Goal: Information Seeking & Learning: Check status

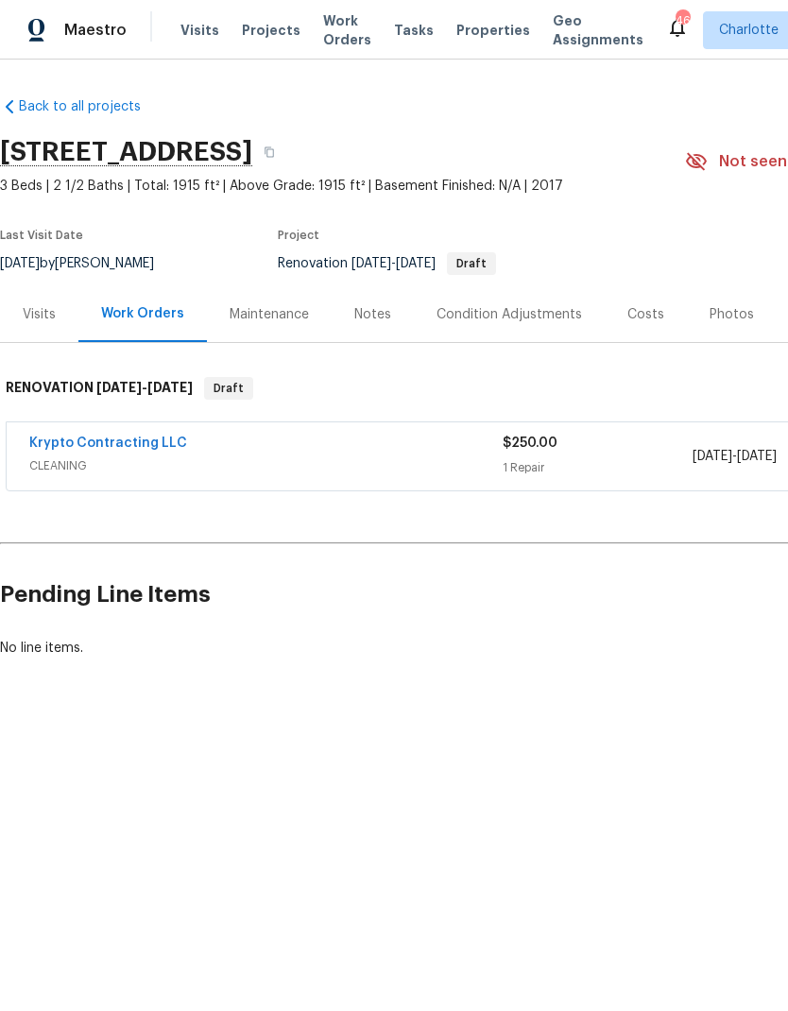
click at [186, 32] on span "Visits" at bounding box center [199, 30] width 39 height 19
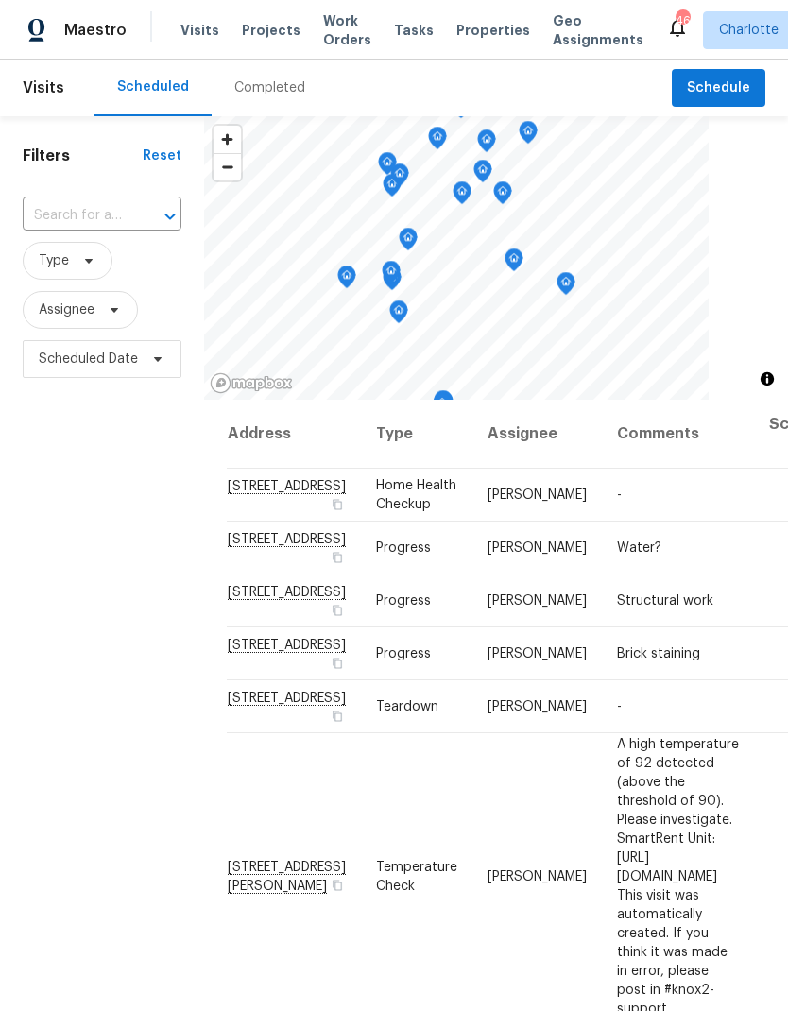
click at [92, 211] on input "text" at bounding box center [76, 215] width 106 height 29
type input "7839"
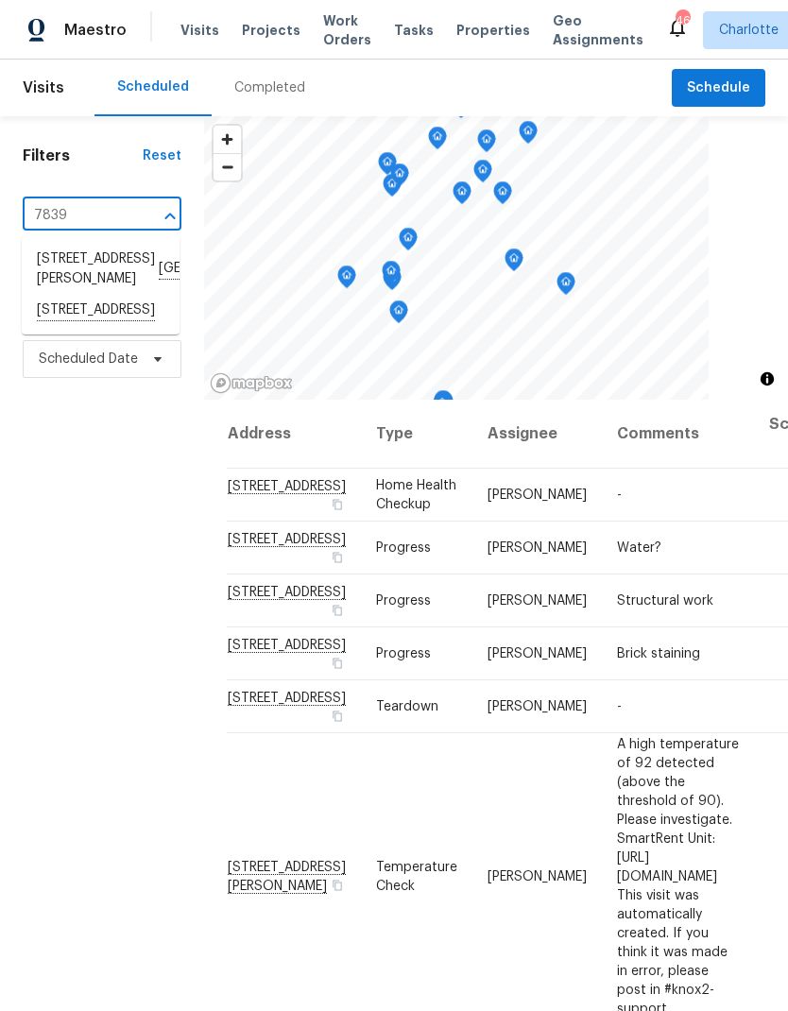
click at [46, 327] on li "7839 Euler Way, Charlotte, NC 28214" at bounding box center [101, 311] width 158 height 32
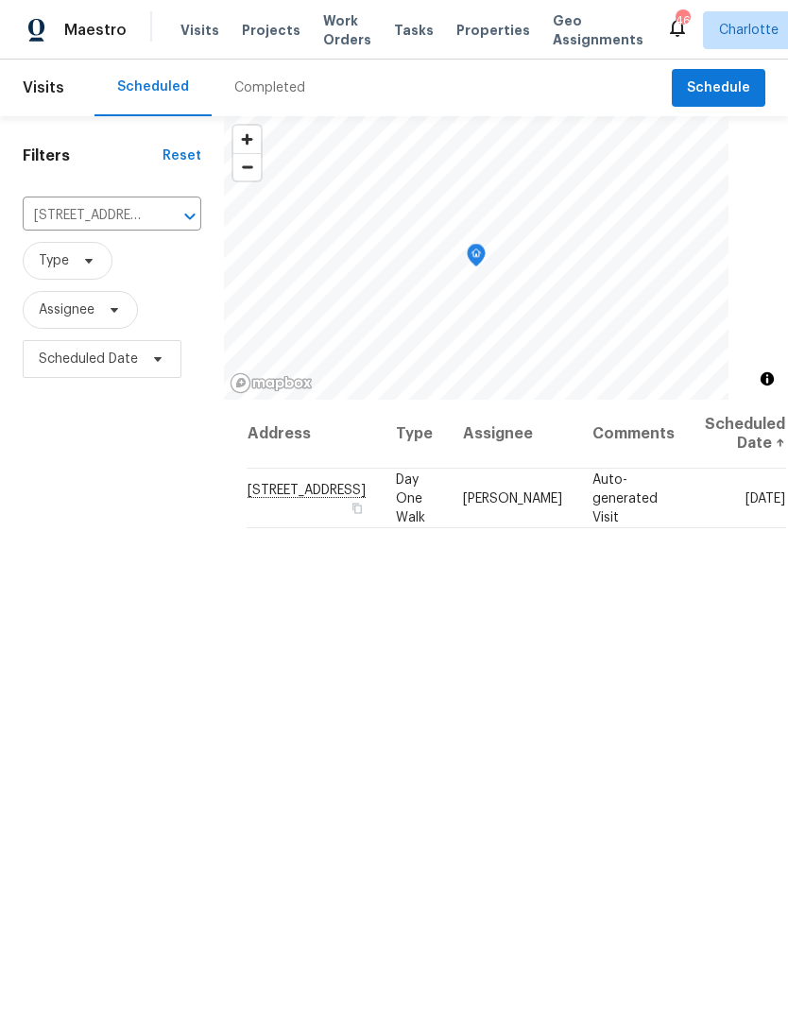
click at [246, 90] on div "Completed" at bounding box center [269, 87] width 71 height 19
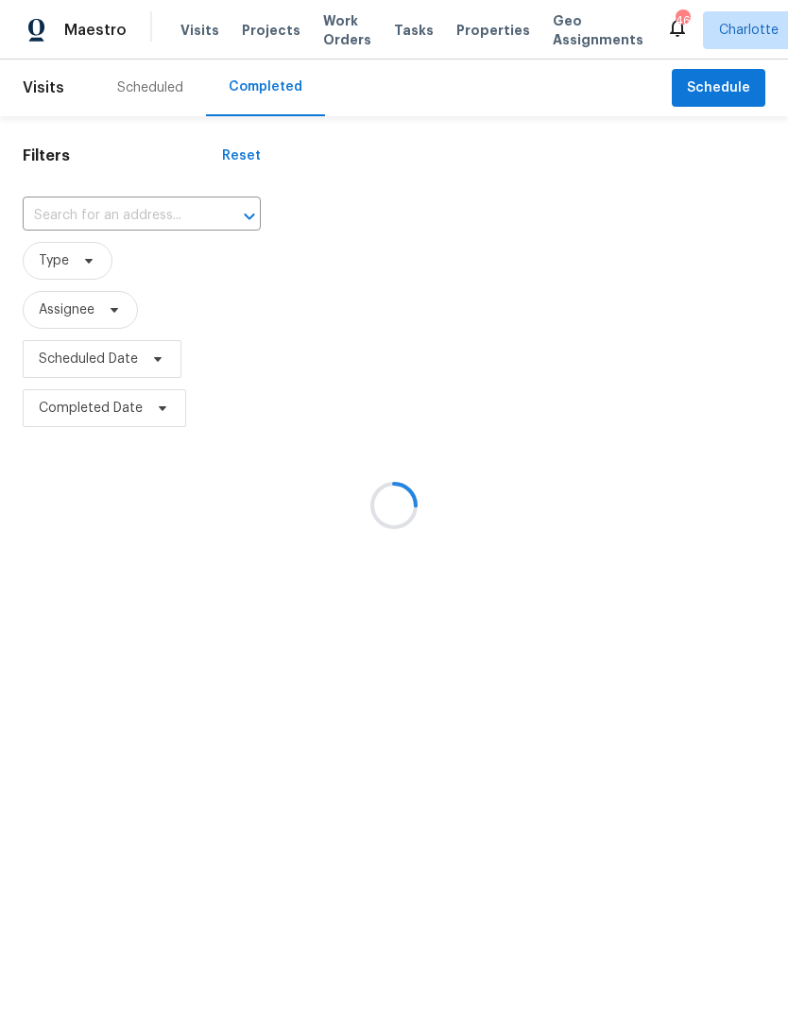
click at [247, 36] on div at bounding box center [394, 505] width 788 height 1011
click at [248, 36] on div at bounding box center [394, 505] width 788 height 1011
click at [243, 22] on div at bounding box center [394, 505] width 788 height 1011
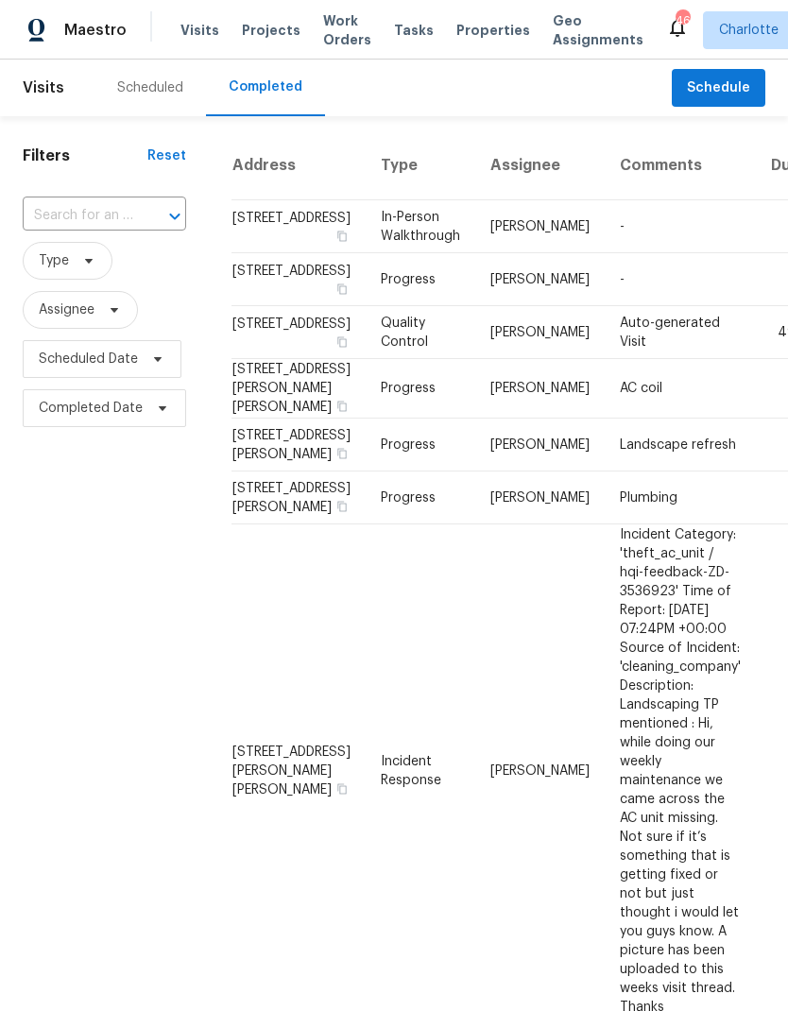
click at [250, 26] on span "Projects" at bounding box center [271, 30] width 59 height 19
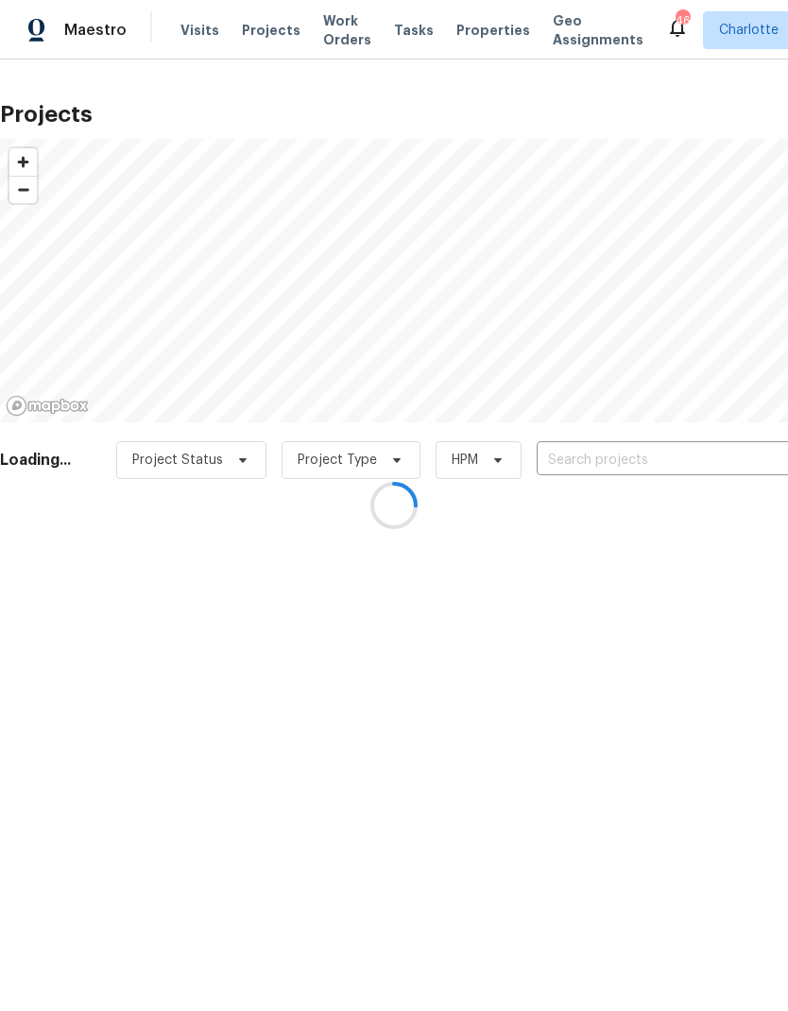
click at [702, 444] on div at bounding box center [394, 505] width 788 height 1011
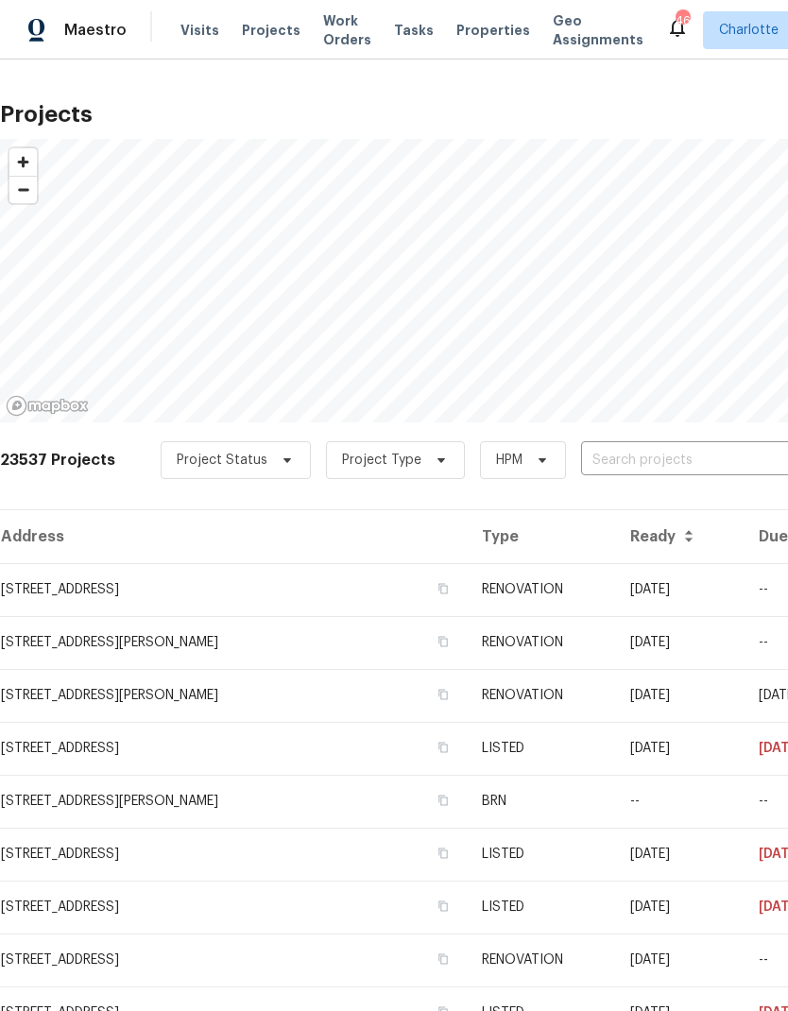
click at [706, 459] on input "text" at bounding box center [689, 460] width 216 height 29
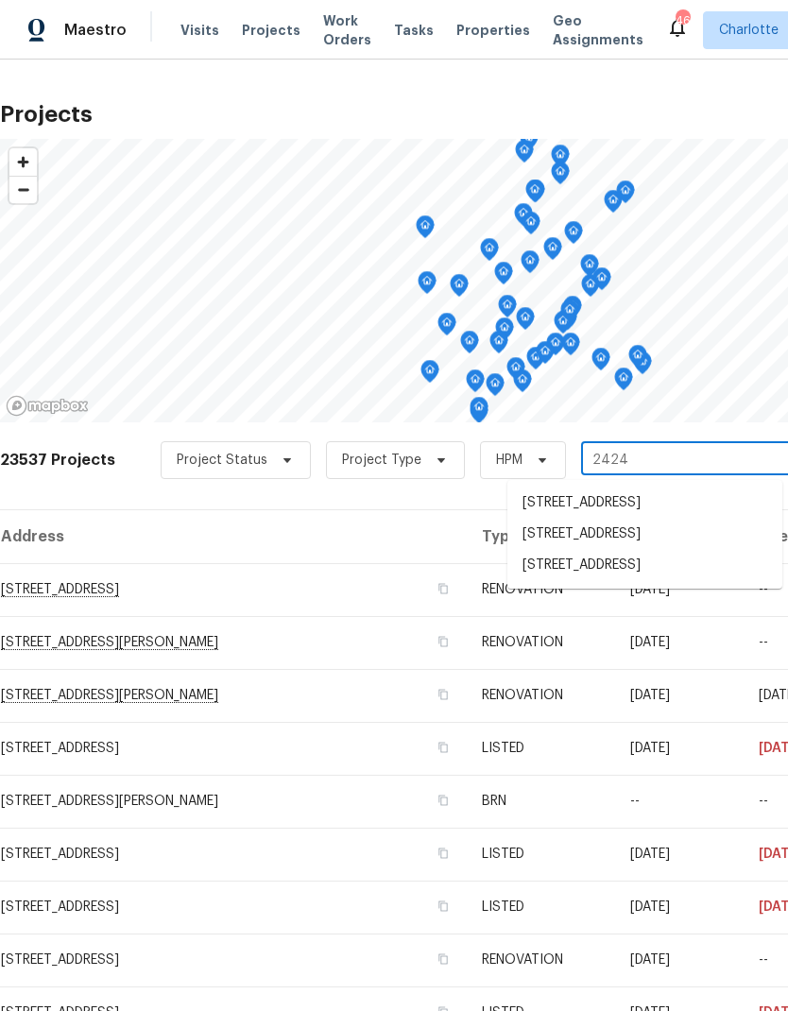
type input "2424"
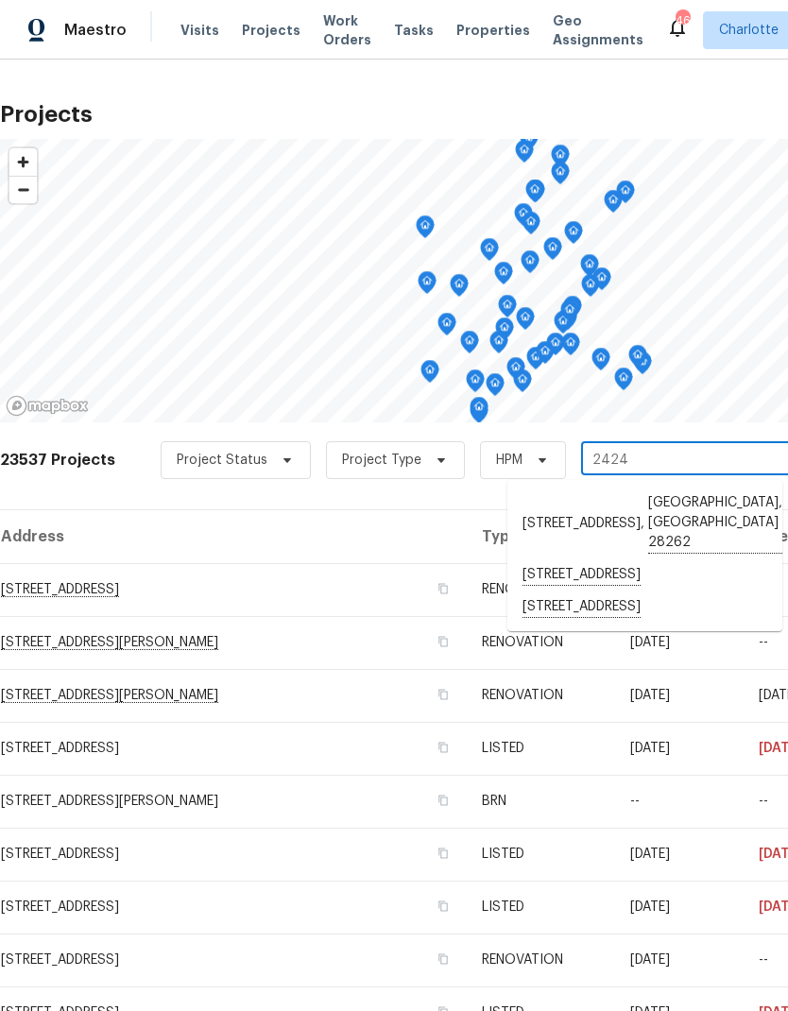
click at [657, 593] on li "2424 Flintshire Ln, Gastonia, NC 28056" at bounding box center [644, 608] width 275 height 32
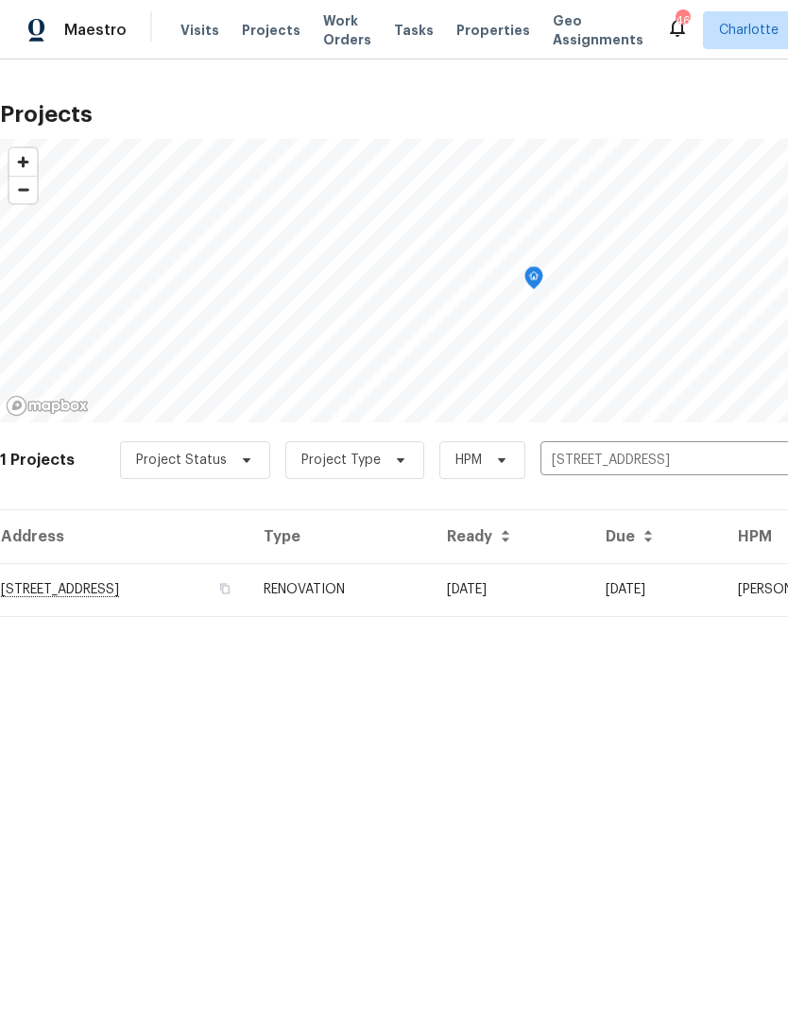
click at [690, 590] on td "[DATE]" at bounding box center [657, 589] width 132 height 53
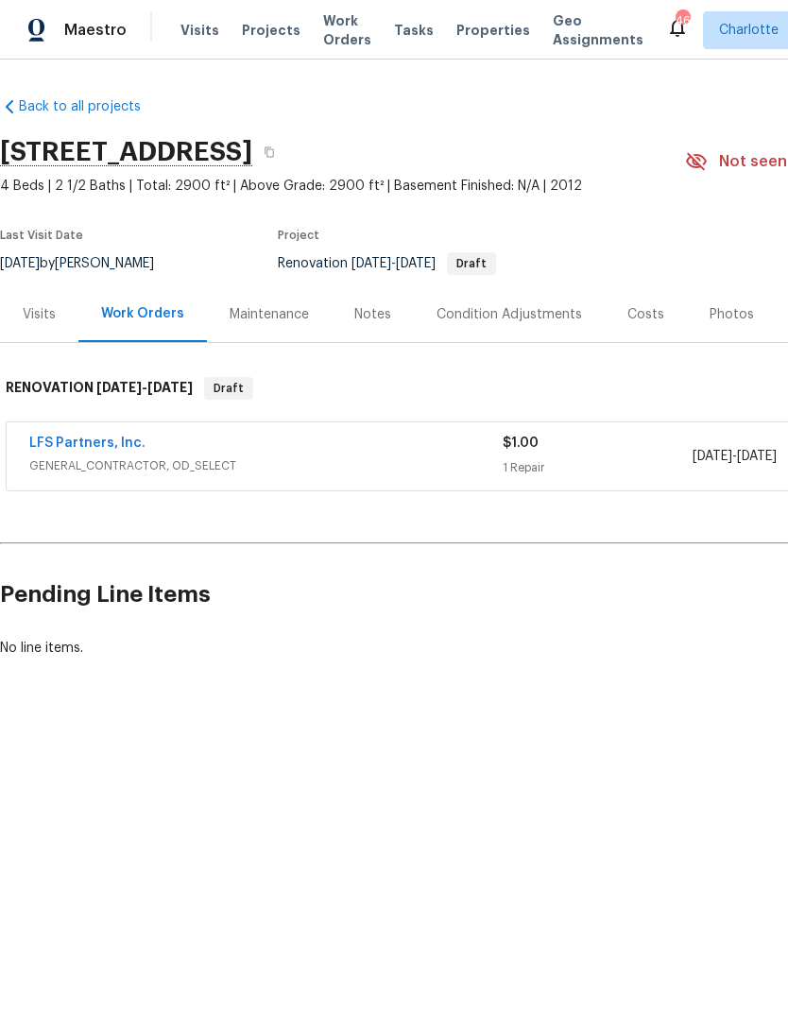
click at [30, 312] on div "Visits" at bounding box center [39, 314] width 33 height 19
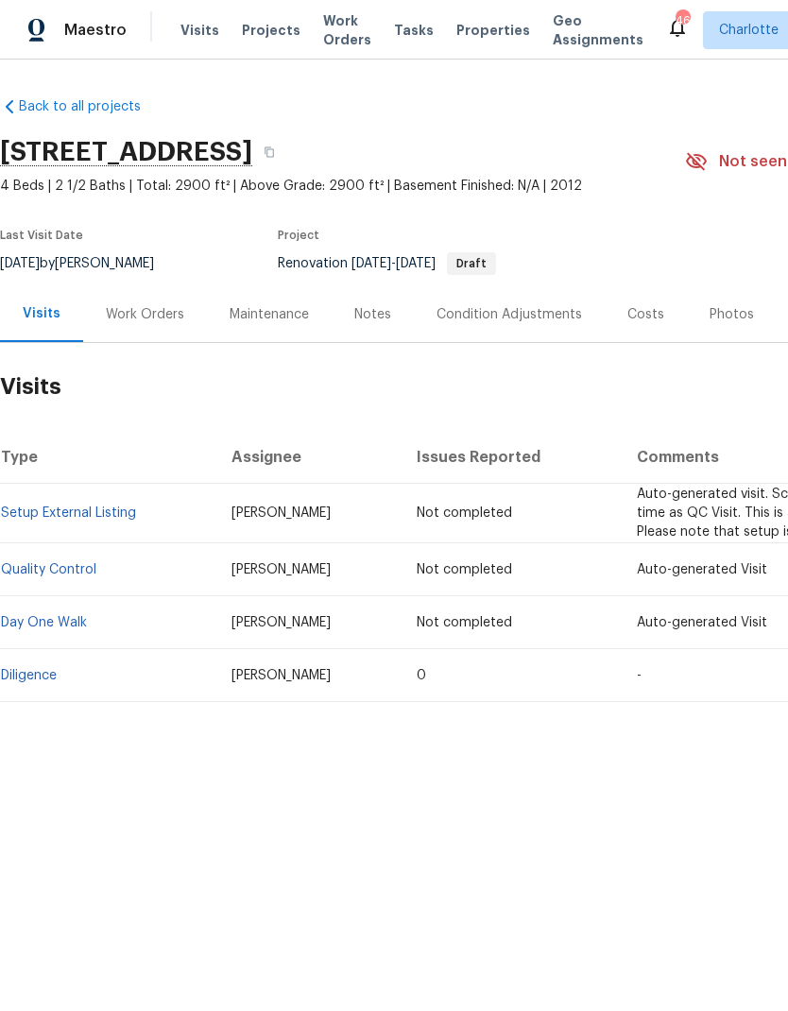
click at [142, 312] on div "Work Orders" at bounding box center [145, 314] width 78 height 19
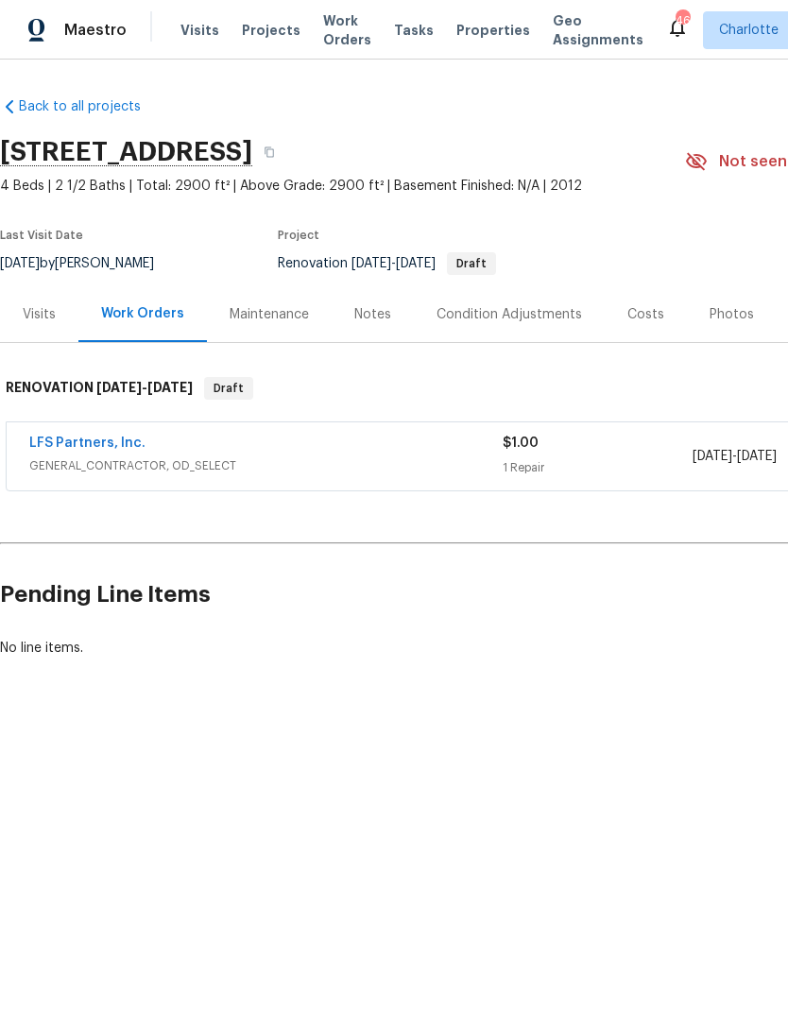
click at [547, 317] on div "Condition Adjustments" at bounding box center [510, 314] width 146 height 19
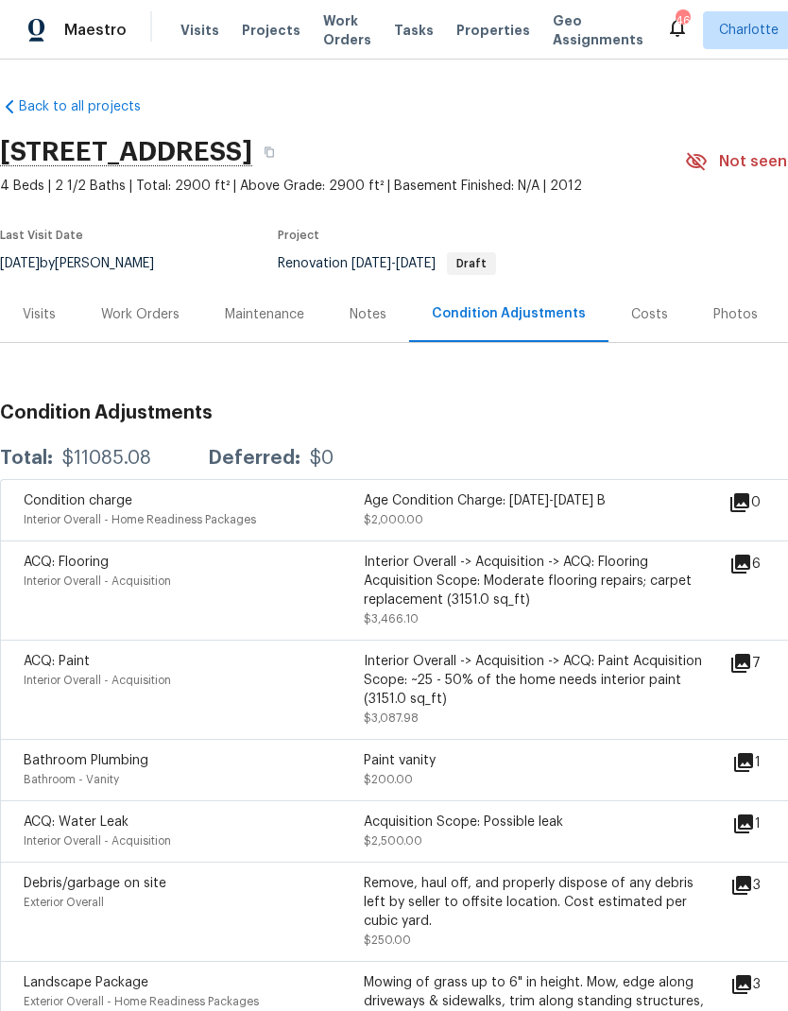
click at [728, 294] on div "Photos" at bounding box center [736, 314] width 90 height 56
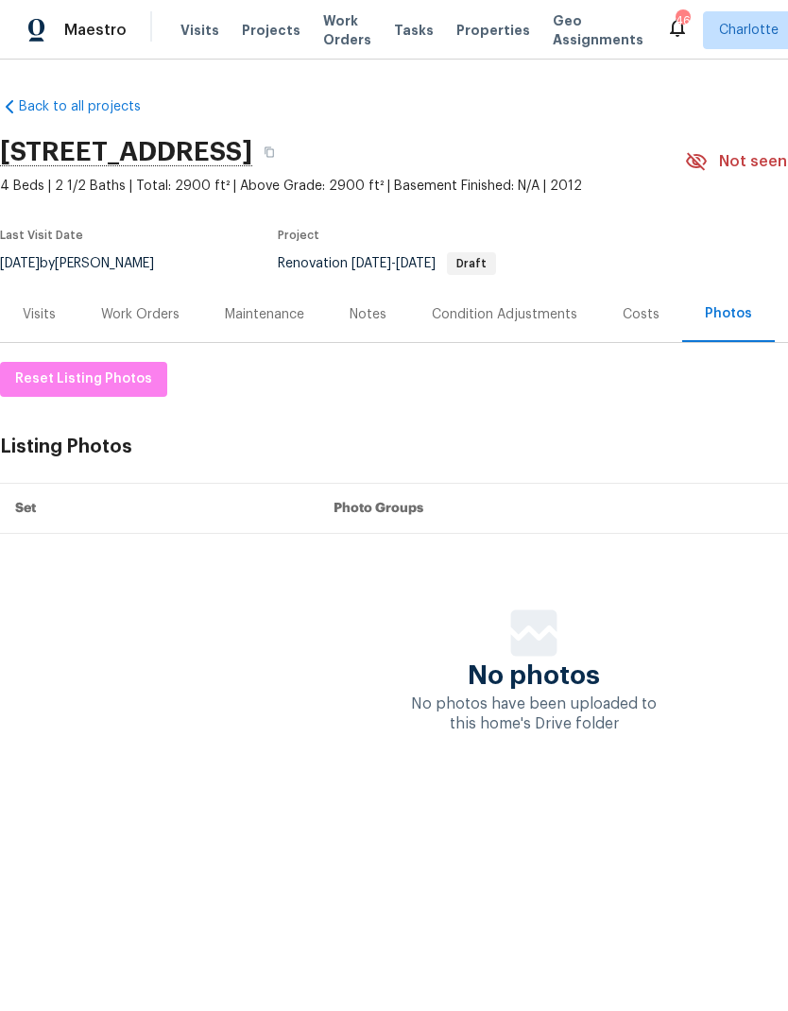
click at [651, 314] on div "Costs" at bounding box center [641, 314] width 37 height 19
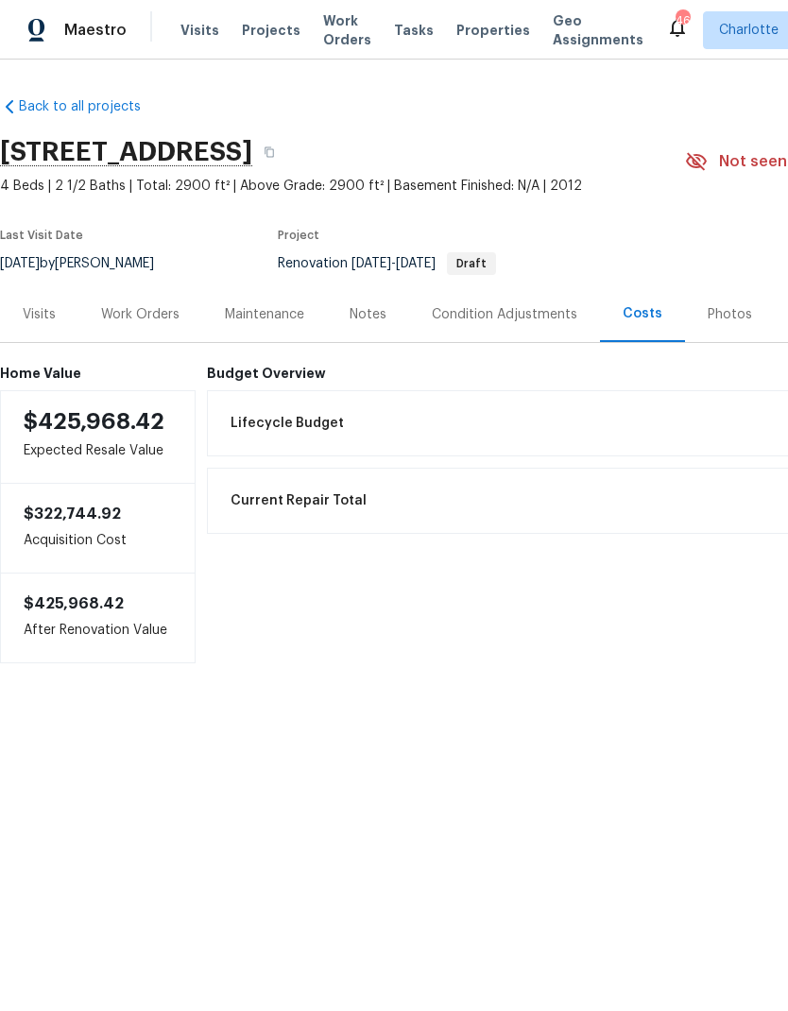
click at [123, 313] on div "Work Orders" at bounding box center [140, 314] width 78 height 19
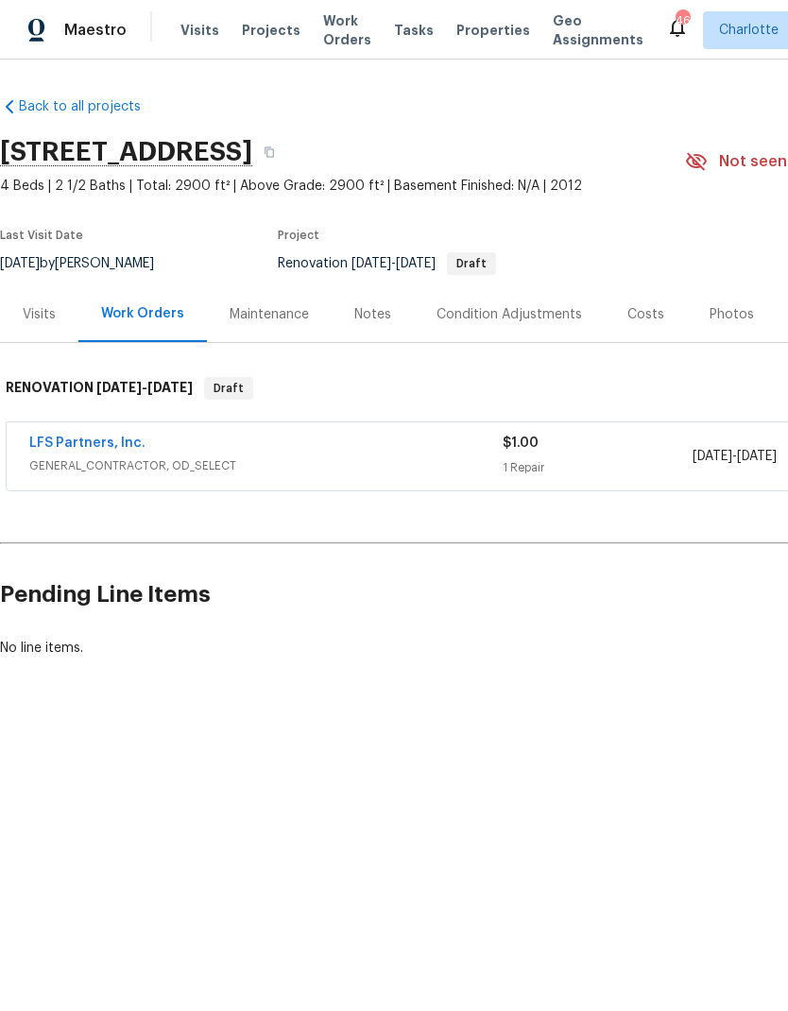
click at [574, 313] on div "Condition Adjustments" at bounding box center [510, 314] width 146 height 19
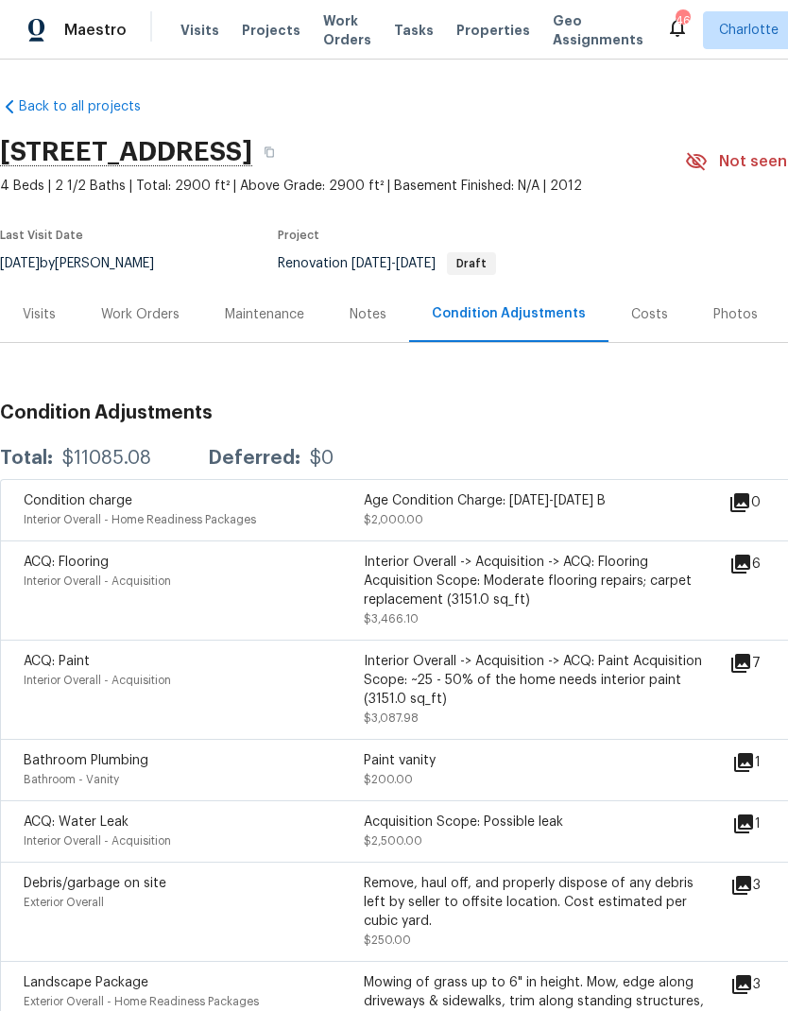
click at [750, 570] on icon at bounding box center [740, 564] width 19 height 19
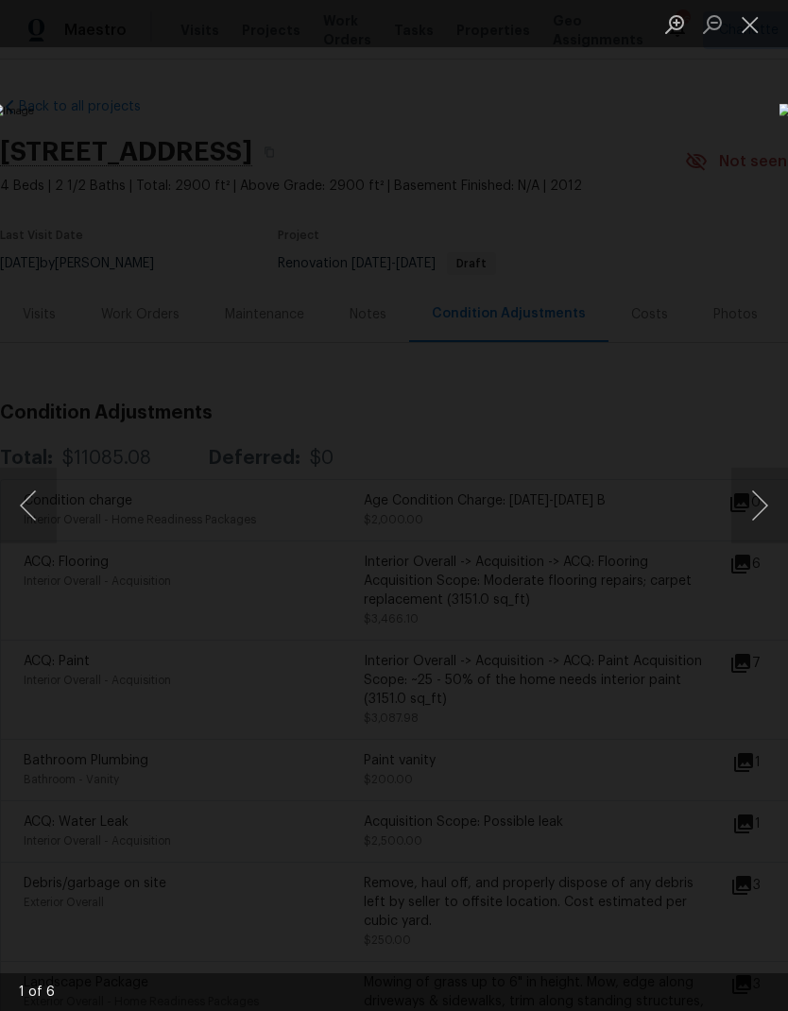
click at [764, 497] on button "Next image" at bounding box center [759, 506] width 57 height 76
click at [769, 501] on button "Next image" at bounding box center [759, 506] width 57 height 76
click at [766, 505] on button "Next image" at bounding box center [759, 506] width 57 height 76
click at [766, 508] on button "Next image" at bounding box center [759, 506] width 57 height 76
click at [767, 509] on button "Next image" at bounding box center [759, 506] width 57 height 76
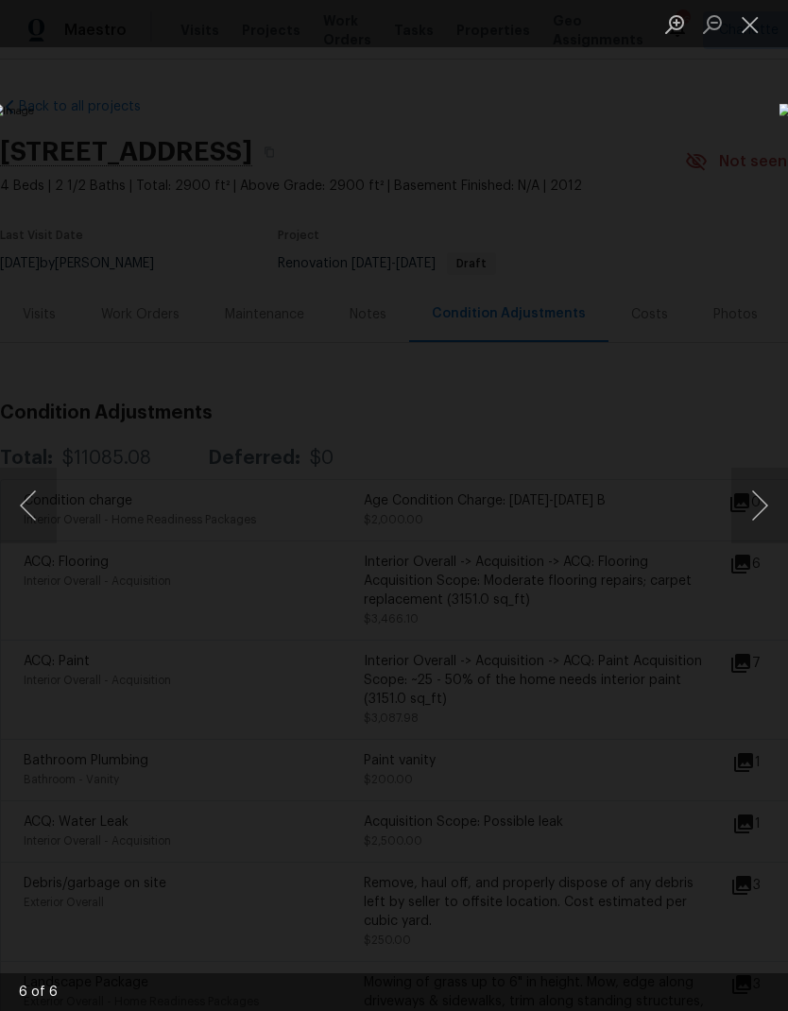
click at [726, 237] on div "Lightbox" at bounding box center [394, 505] width 788 height 1011
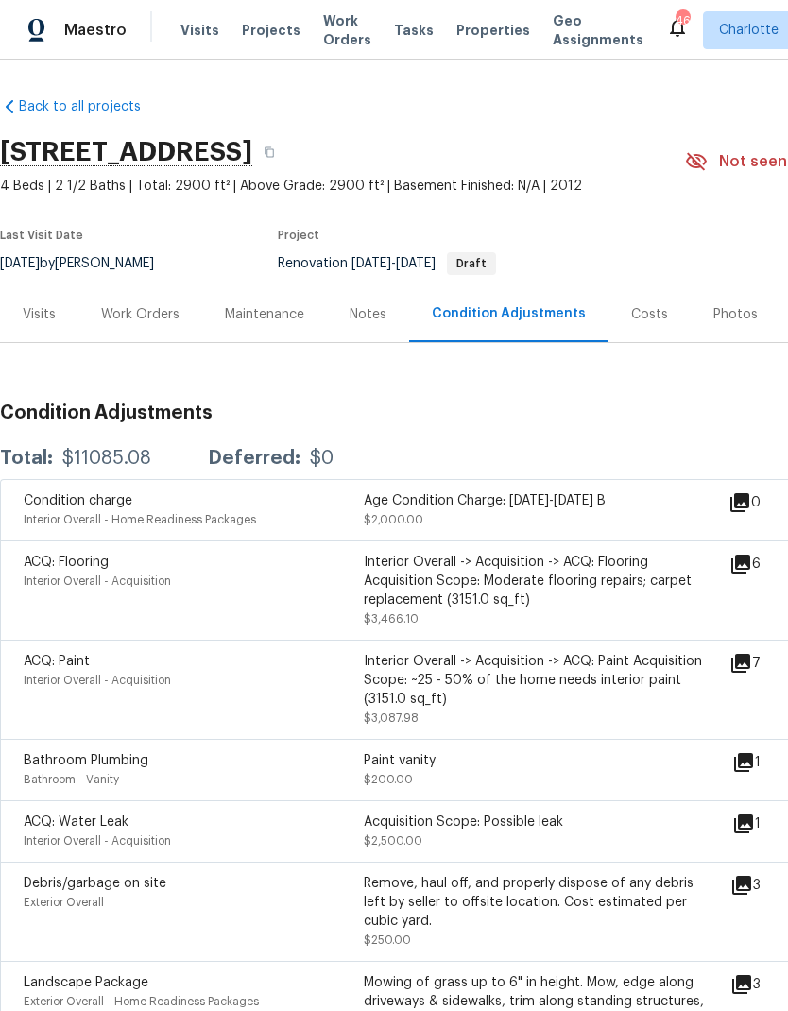
click at [750, 673] on icon at bounding box center [740, 663] width 19 height 19
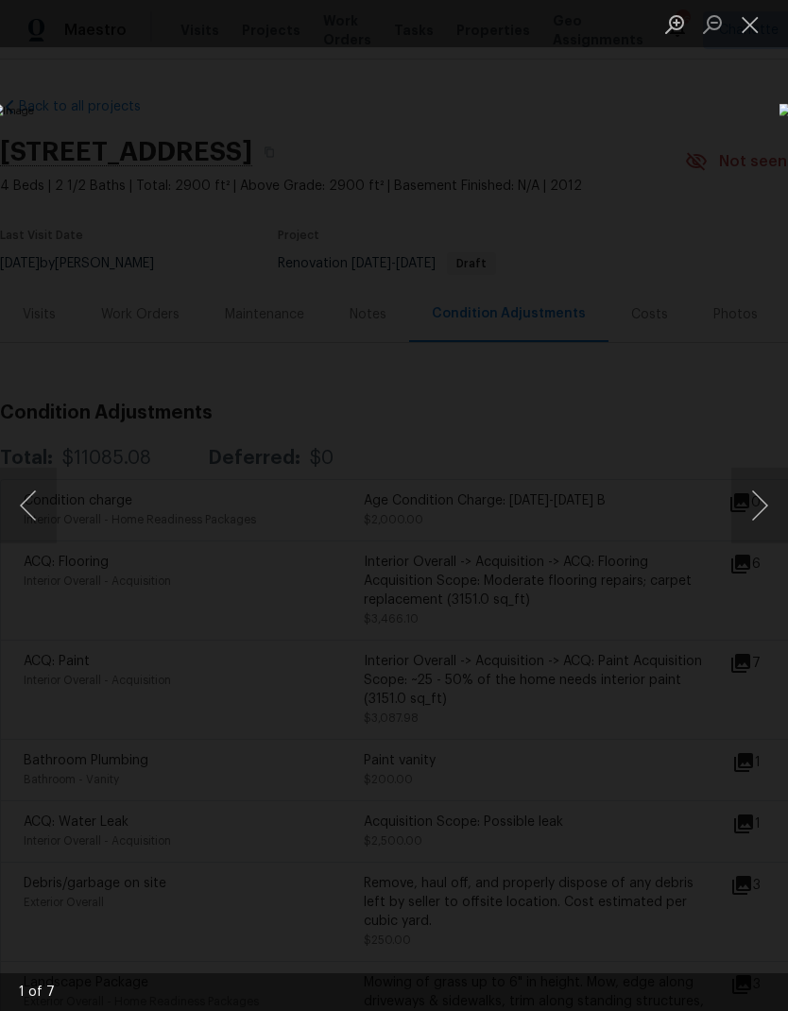
click at [768, 503] on button "Next image" at bounding box center [759, 506] width 57 height 76
click at [765, 505] on button "Next image" at bounding box center [759, 506] width 57 height 76
click at [764, 504] on button "Next image" at bounding box center [759, 506] width 57 height 76
click at [767, 517] on button "Next image" at bounding box center [759, 506] width 57 height 76
click at [766, 513] on button "Next image" at bounding box center [759, 506] width 57 height 76
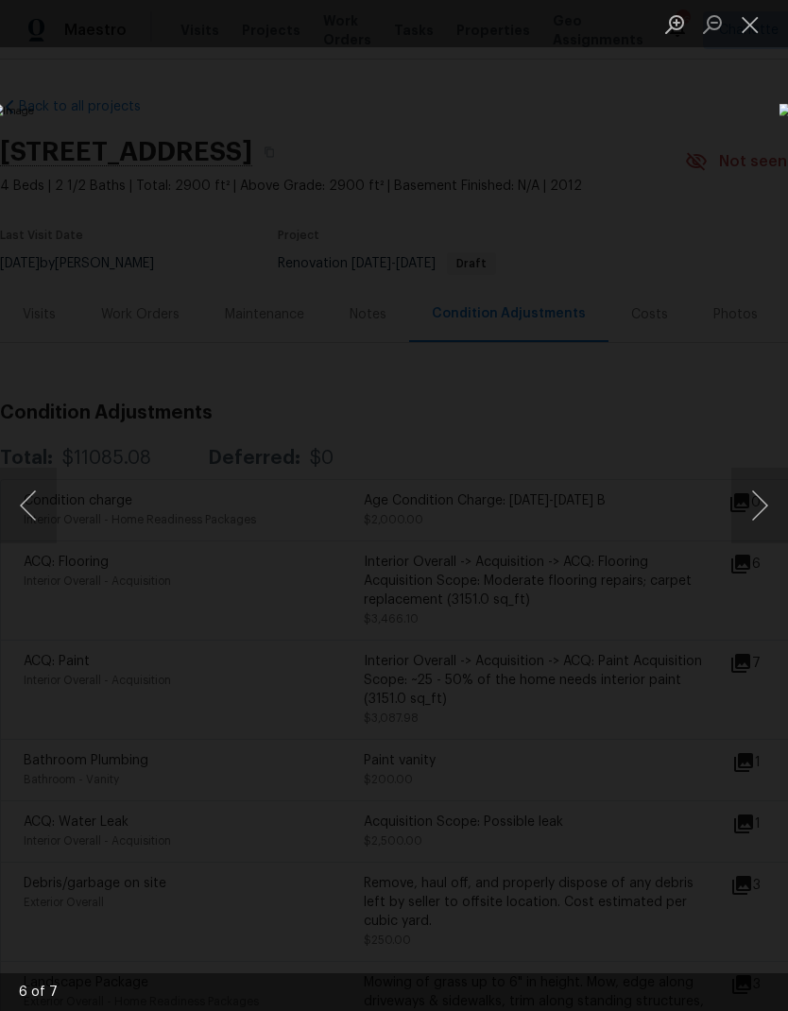
click at [753, 235] on div "Lightbox" at bounding box center [394, 505] width 788 height 1011
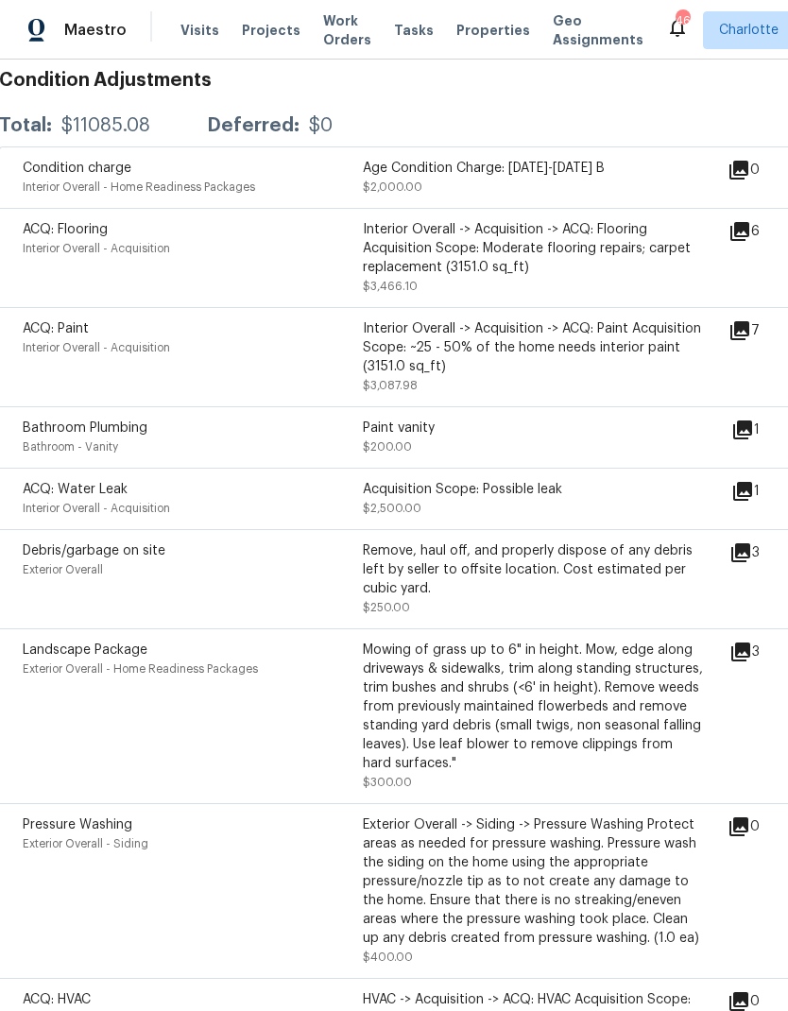
scroll to position [335, 1]
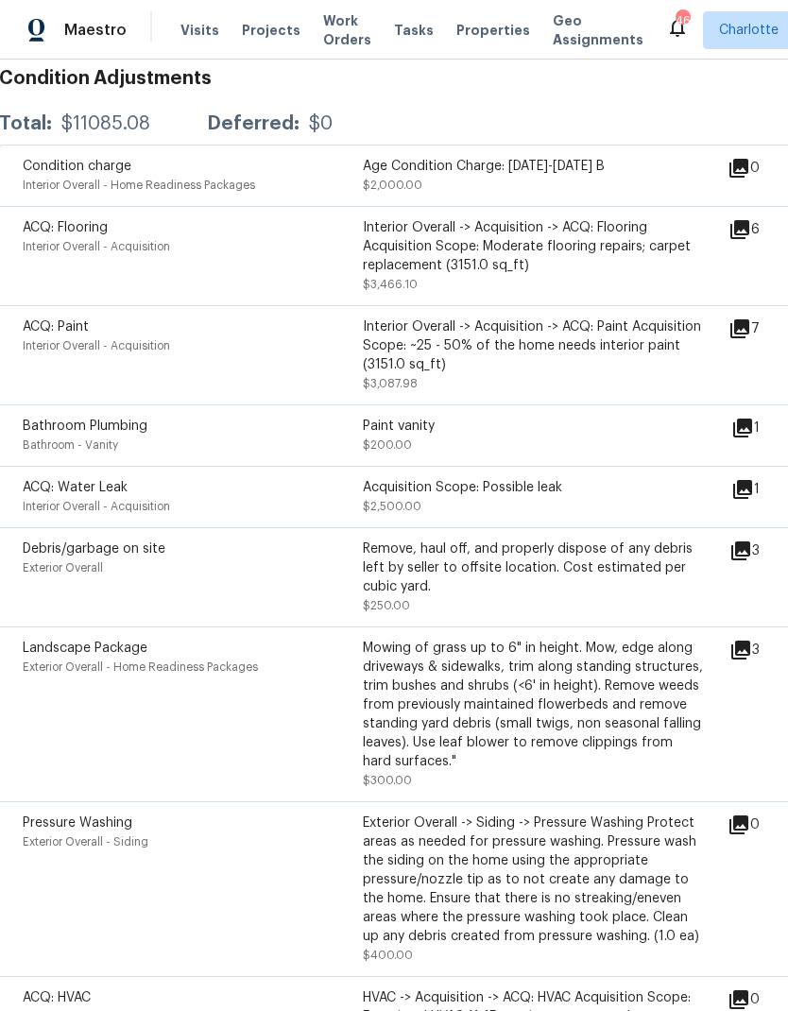
click at [750, 556] on icon at bounding box center [740, 550] width 19 height 19
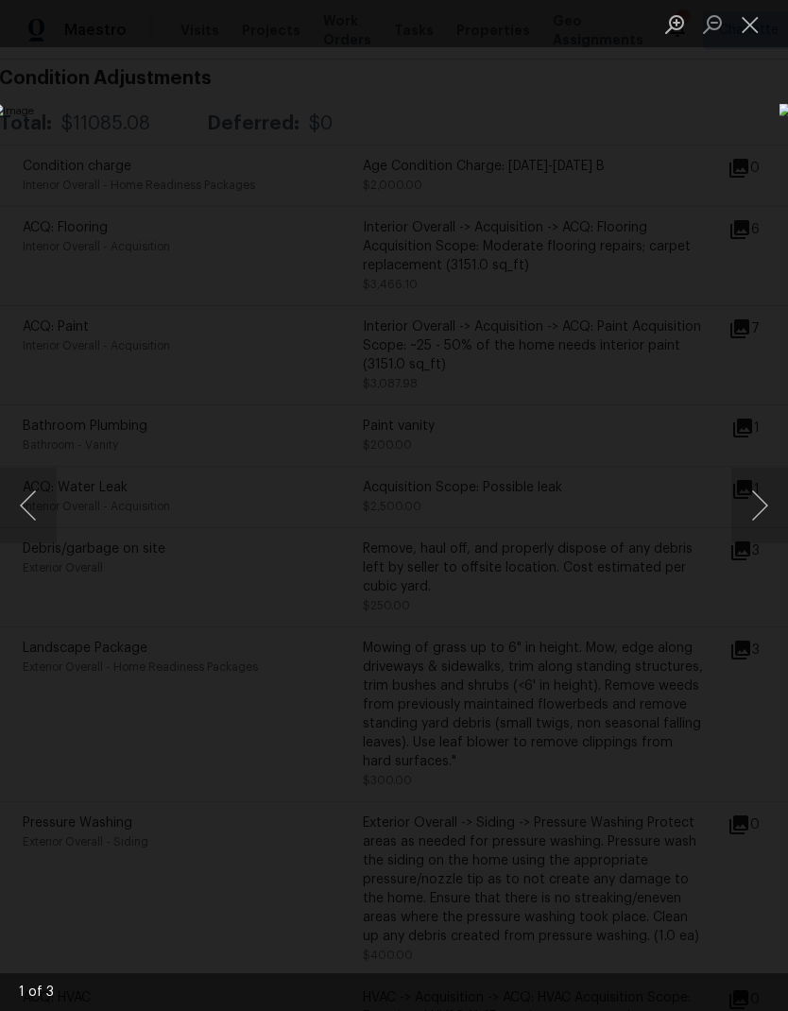
click at [763, 508] on button "Next image" at bounding box center [759, 506] width 57 height 76
click at [766, 511] on button "Next image" at bounding box center [759, 506] width 57 height 76
click at [768, 510] on button "Next image" at bounding box center [759, 506] width 57 height 76
click at [709, 226] on div "Lightbox" at bounding box center [394, 505] width 788 height 1011
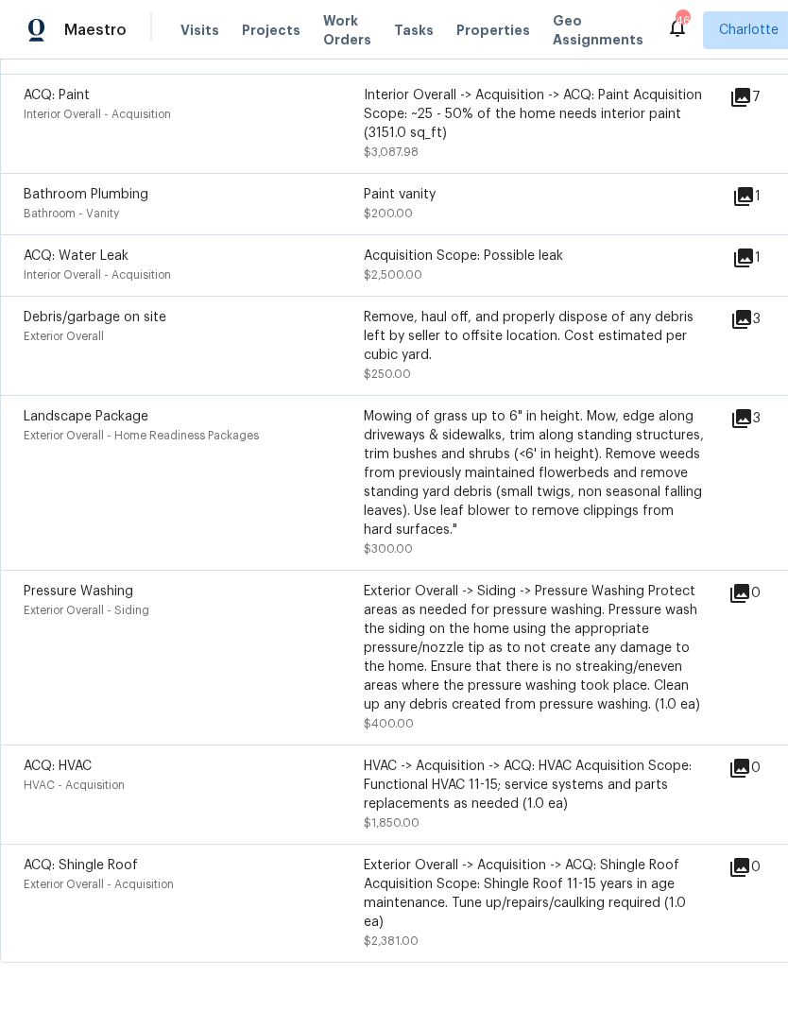
scroll to position [565, 0]
click at [768, 421] on div "3" at bounding box center [775, 419] width 91 height 23
click at [747, 425] on icon at bounding box center [741, 419] width 19 height 19
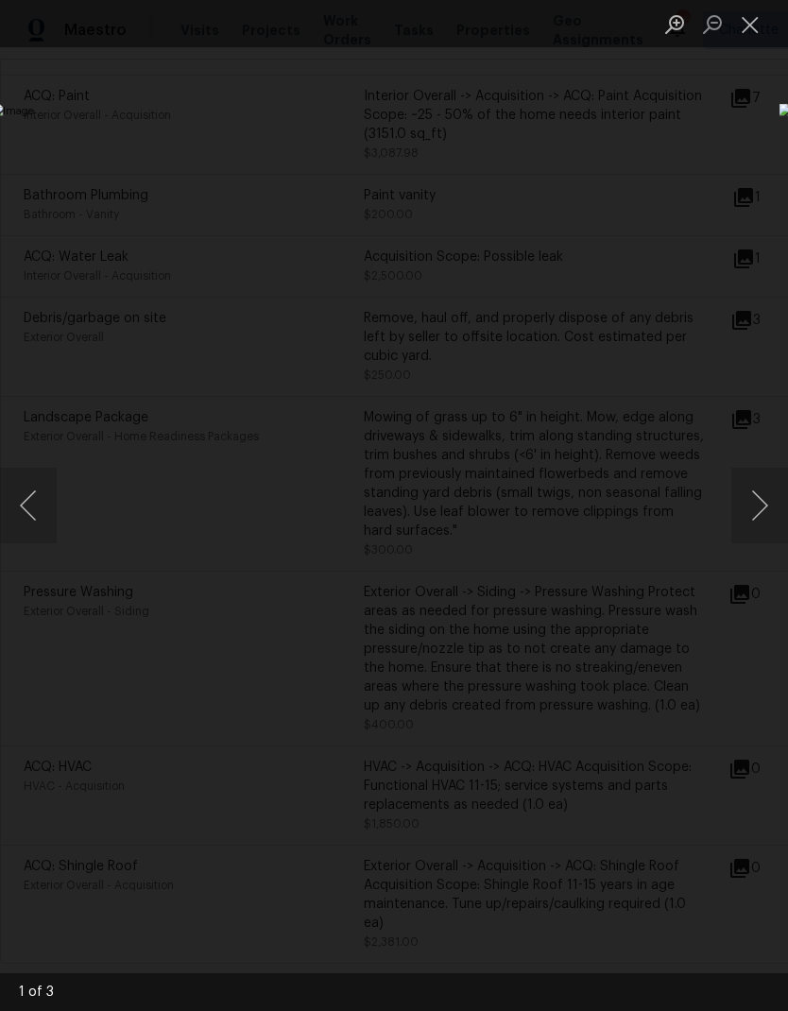
click at [767, 521] on button "Next image" at bounding box center [759, 506] width 57 height 76
click at [764, 511] on button "Next image" at bounding box center [759, 506] width 57 height 76
click at [767, 516] on button "Next image" at bounding box center [759, 506] width 57 height 76
click at [43, 164] on div "Lightbox" at bounding box center [394, 505] width 788 height 1011
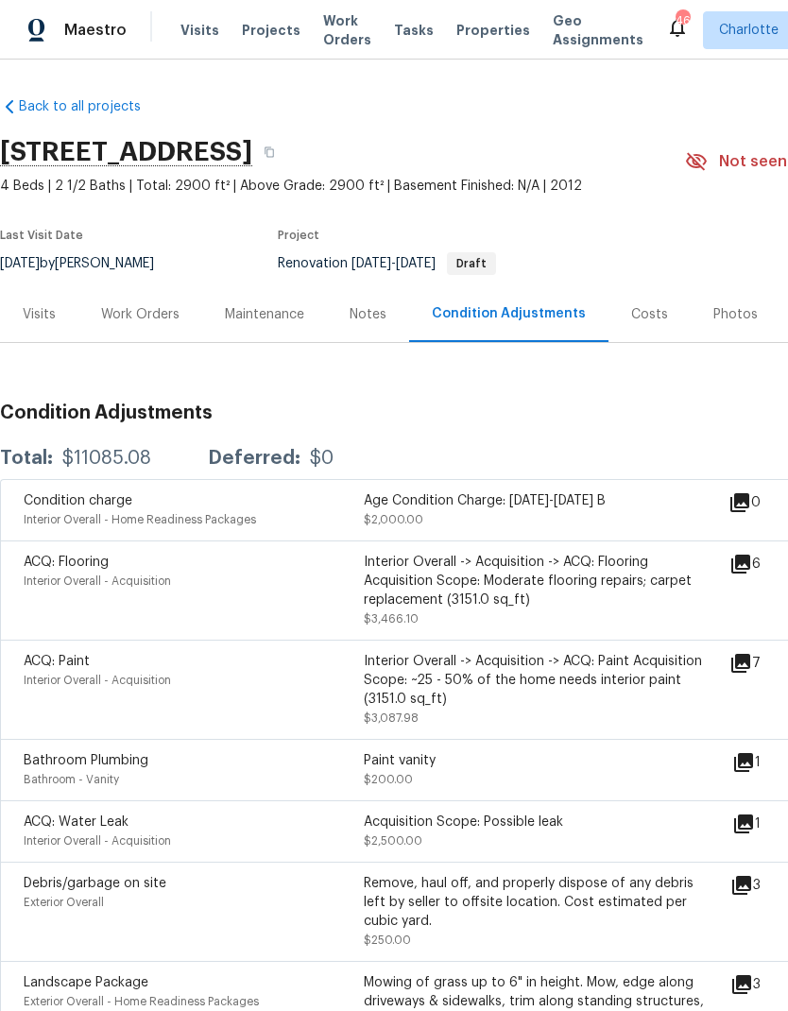
scroll to position [0, 0]
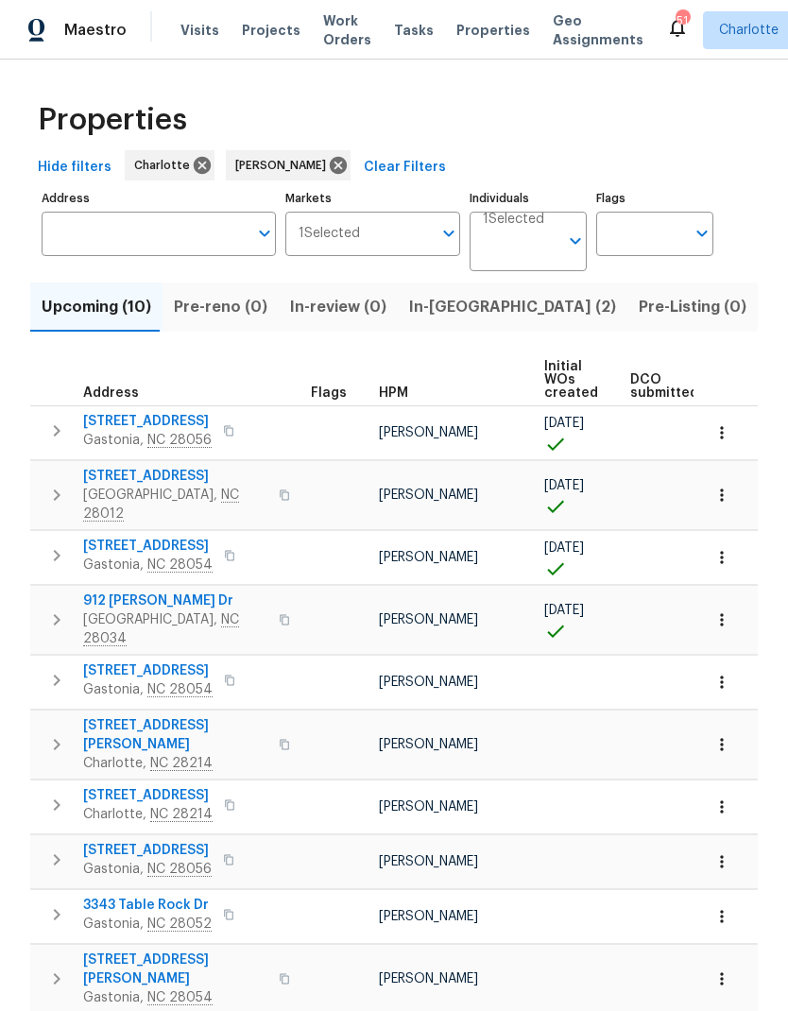
click at [429, 294] on span "In-reno (2)" at bounding box center [512, 307] width 207 height 26
